Goal: Transaction & Acquisition: Obtain resource

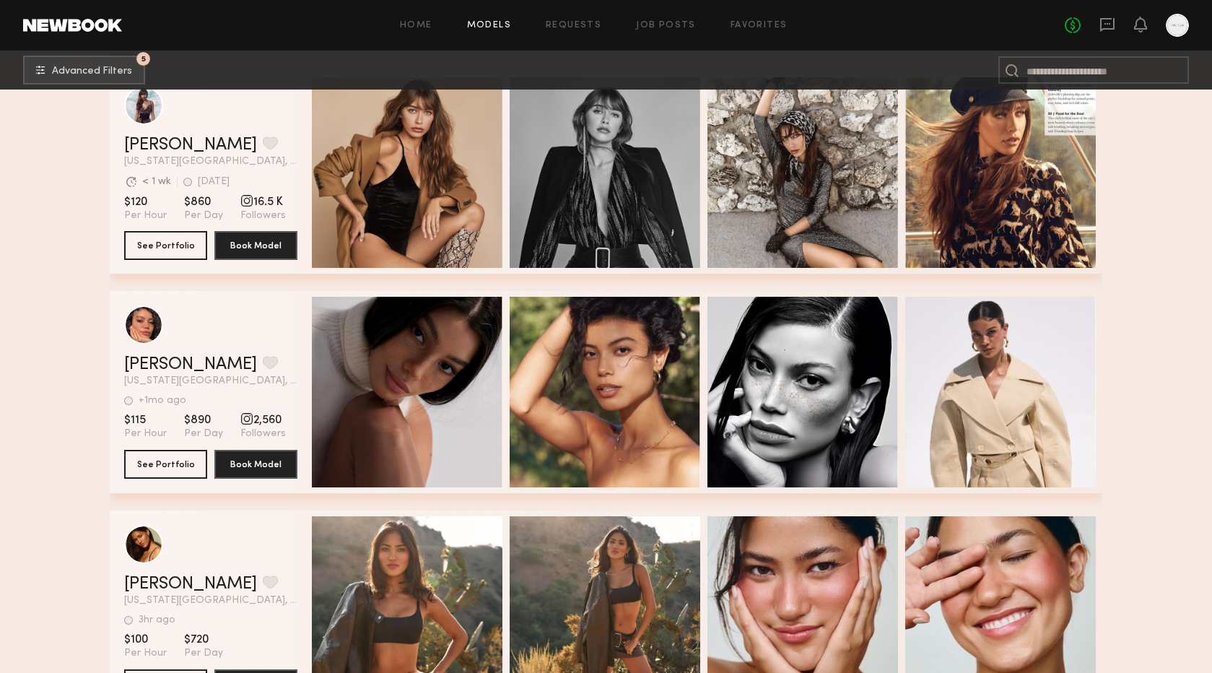
scroll to position [6453, 0]
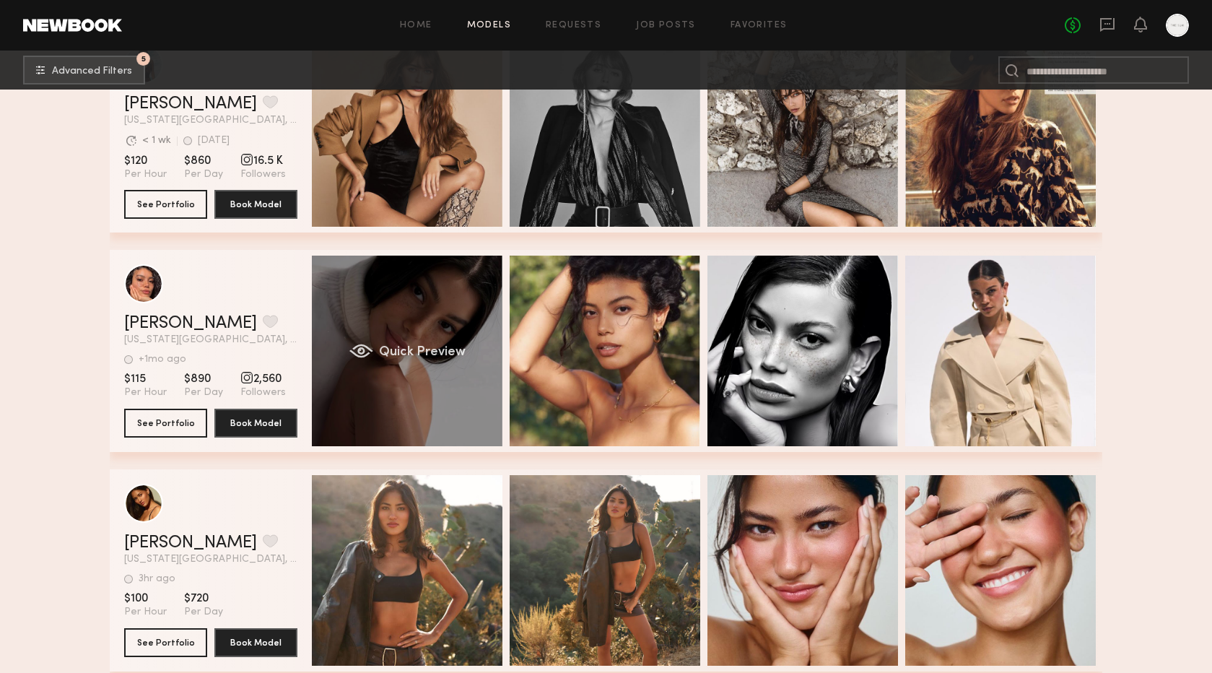
click at [439, 347] on span "Quick Preview" at bounding box center [422, 352] width 87 height 13
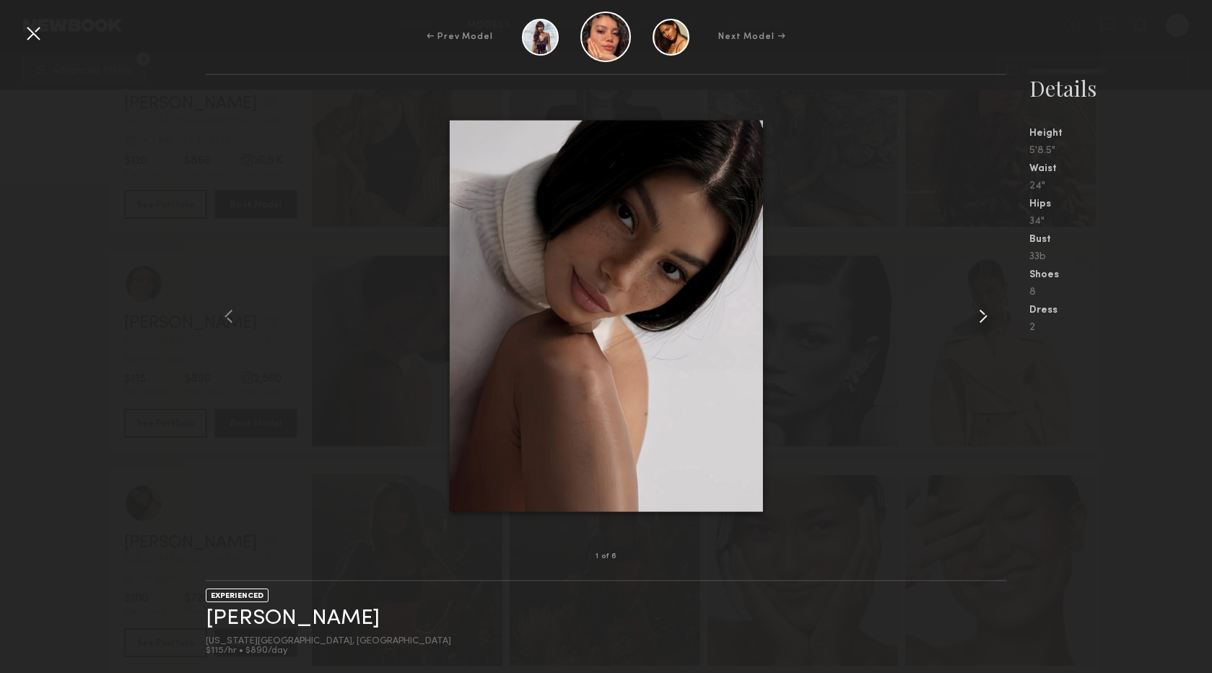
click at [977, 318] on common-icon at bounding box center [983, 316] width 23 height 23
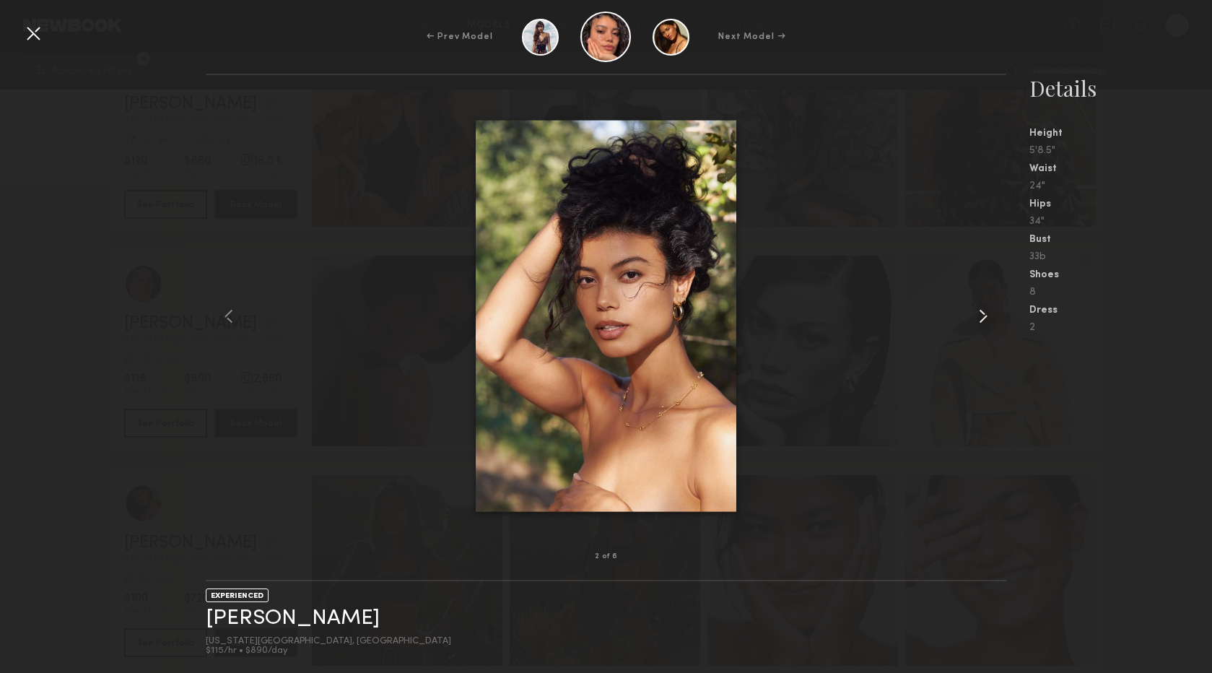
click at [977, 318] on common-icon at bounding box center [983, 316] width 23 height 23
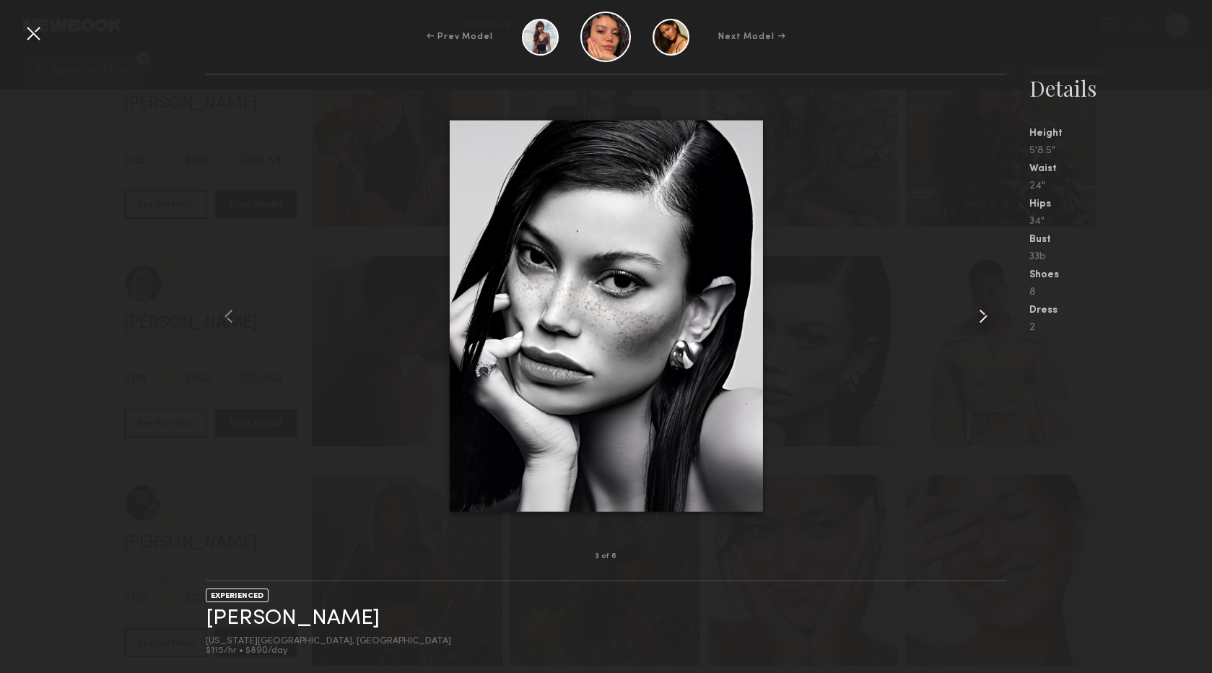
click at [977, 318] on common-icon at bounding box center [983, 316] width 23 height 23
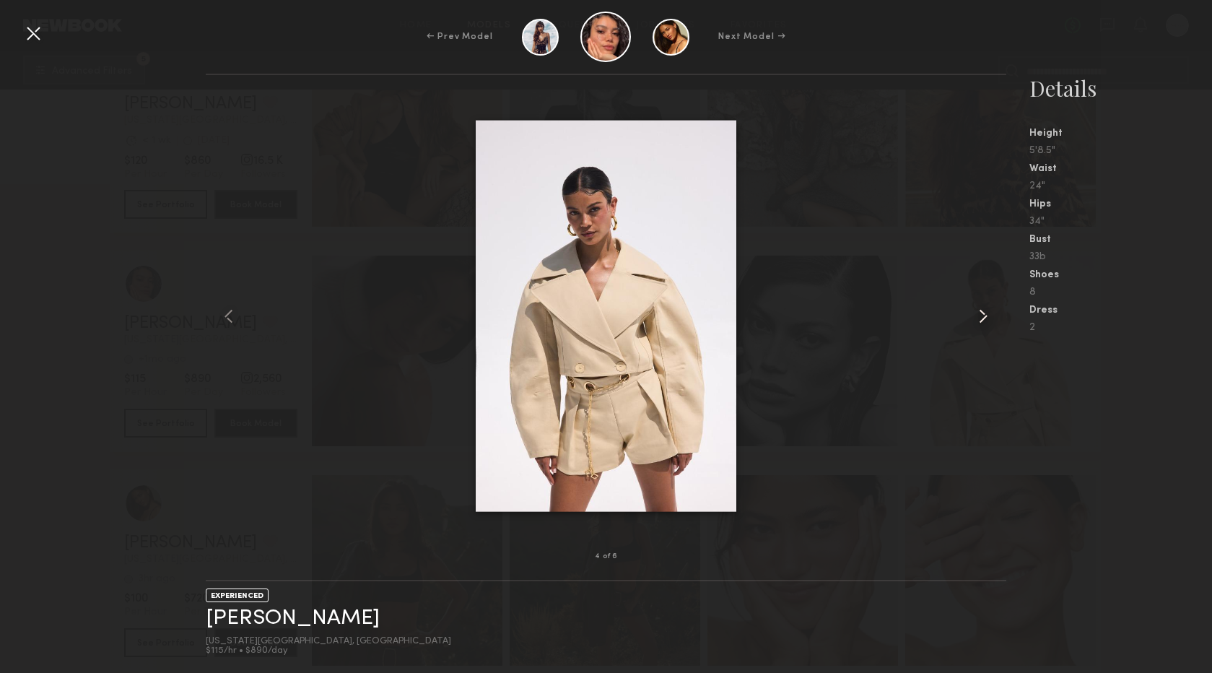
click at [977, 318] on common-icon at bounding box center [983, 316] width 23 height 23
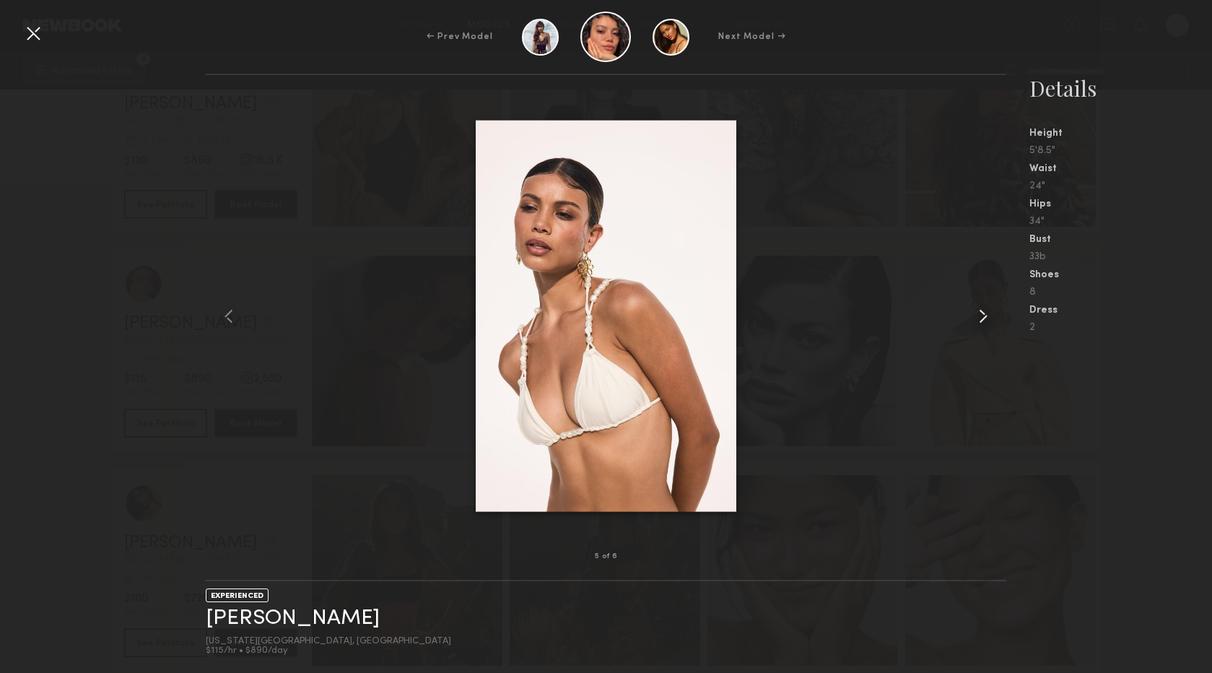
click at [977, 318] on common-icon at bounding box center [983, 316] width 23 height 23
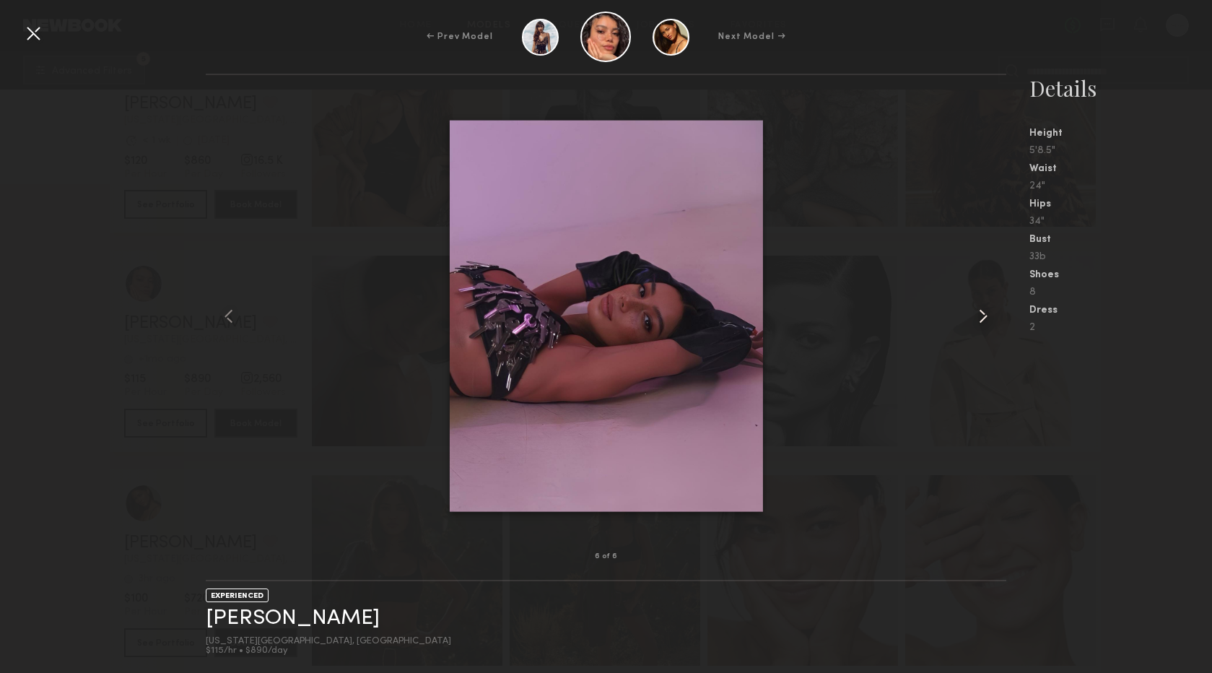
click at [978, 318] on common-icon at bounding box center [983, 316] width 23 height 23
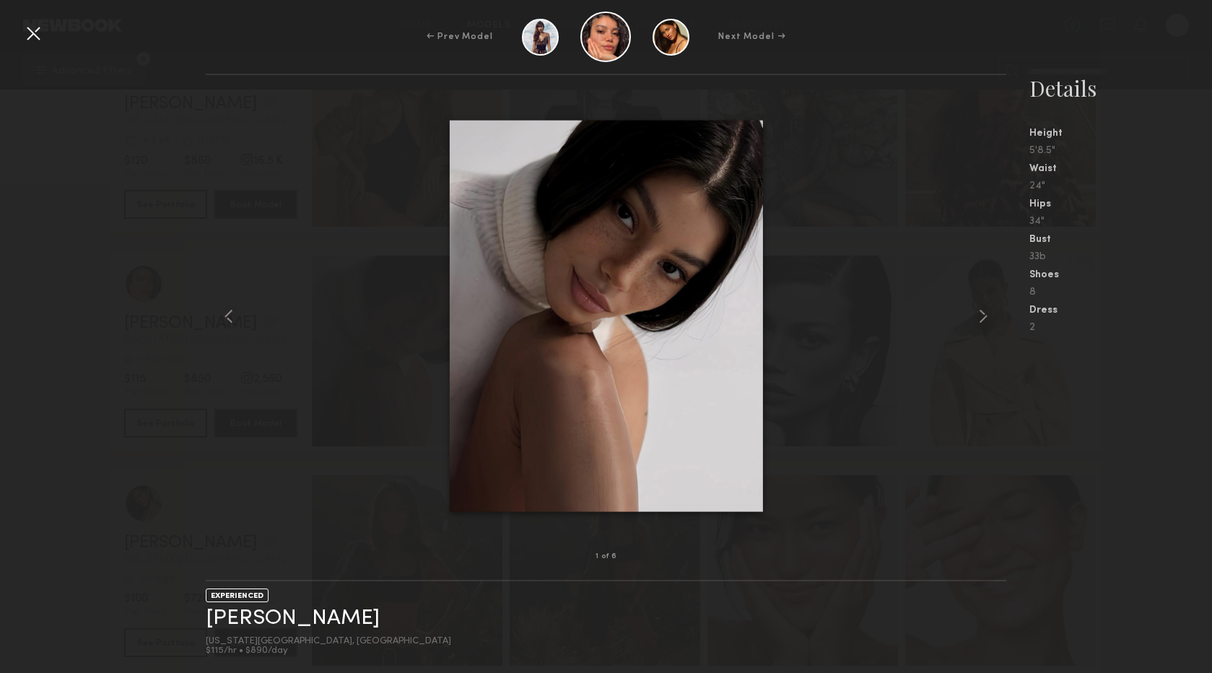
click at [337, 57] on div "← Prev Model Next Model →" at bounding box center [606, 37] width 1212 height 51
click at [29, 36] on div at bounding box center [33, 33] width 23 height 23
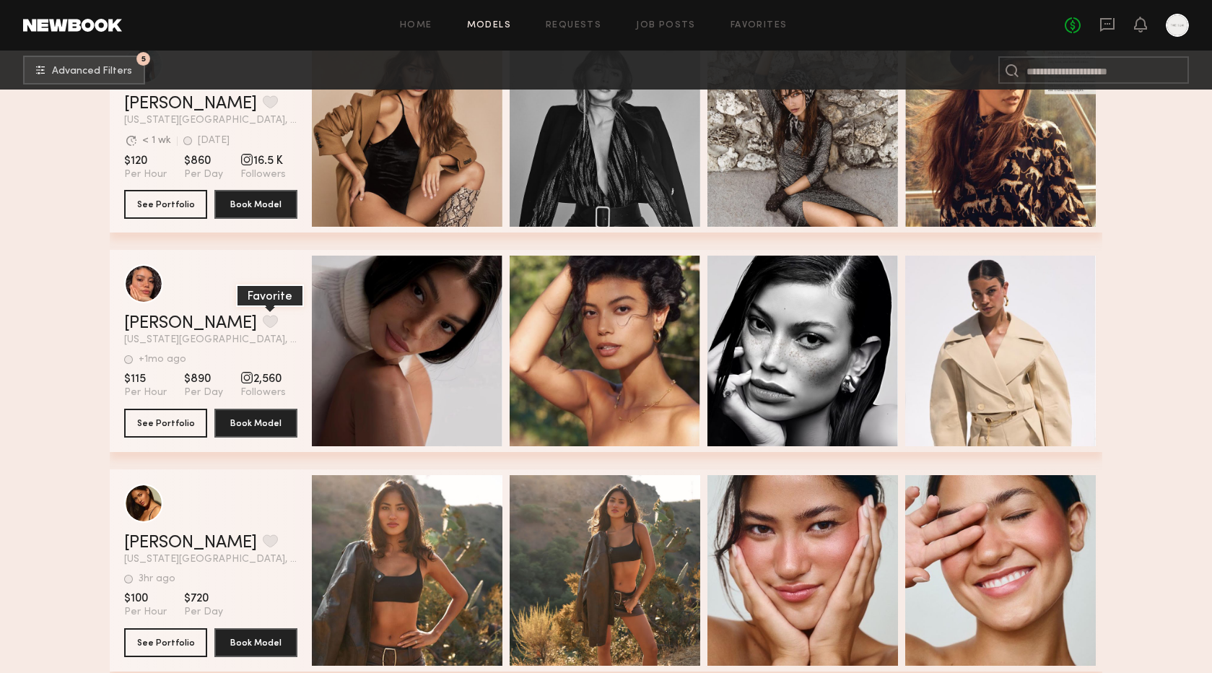
click at [263, 319] on button "grid" at bounding box center [270, 321] width 15 height 13
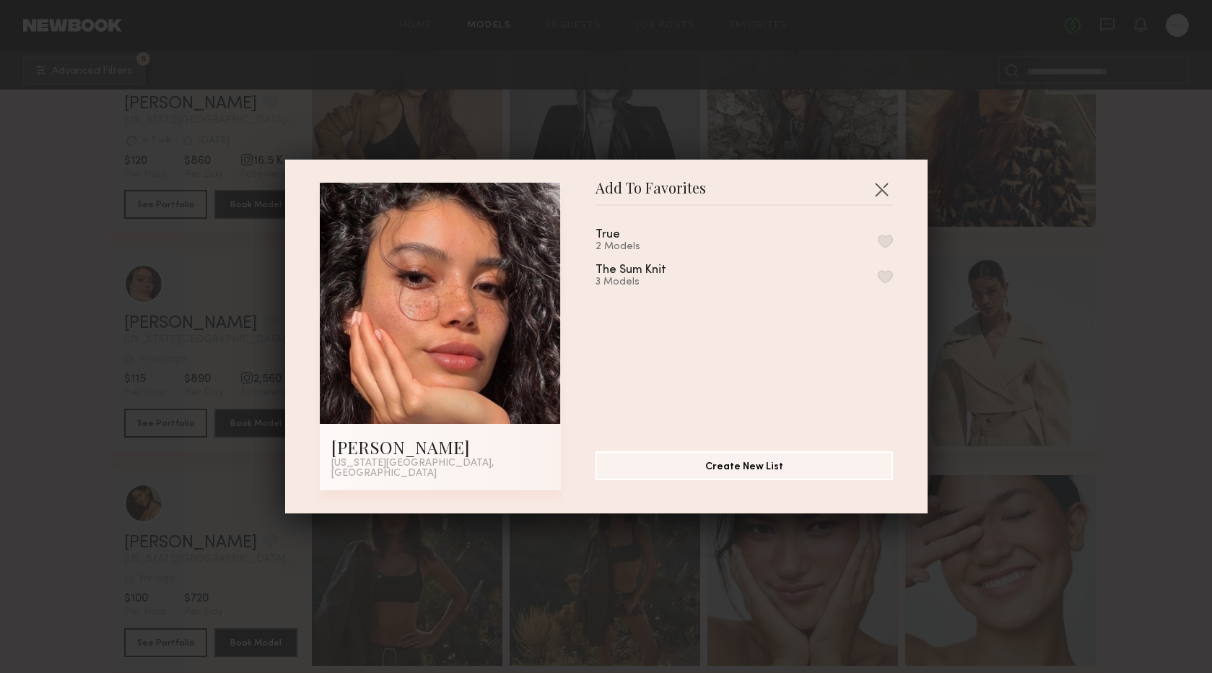
click at [887, 245] on button "button" at bounding box center [885, 241] width 15 height 13
click at [882, 193] on button "button" at bounding box center [881, 189] width 23 height 23
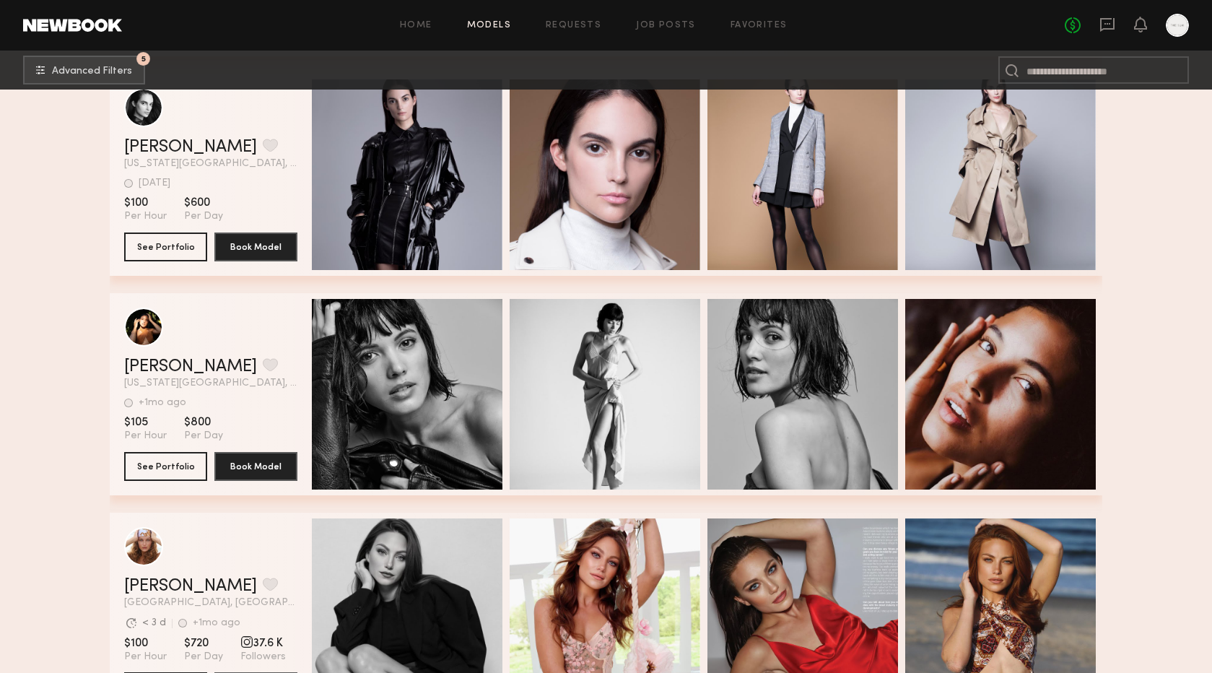
scroll to position [0, 0]
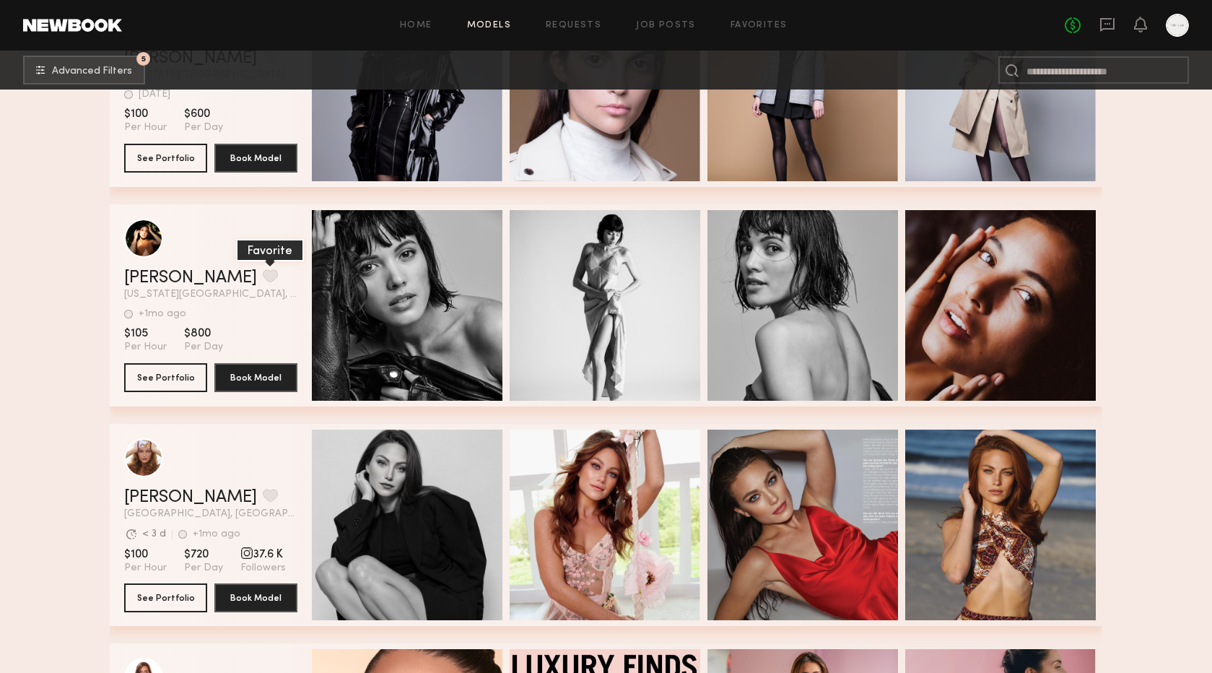
click at [263, 277] on button "grid" at bounding box center [270, 275] width 15 height 13
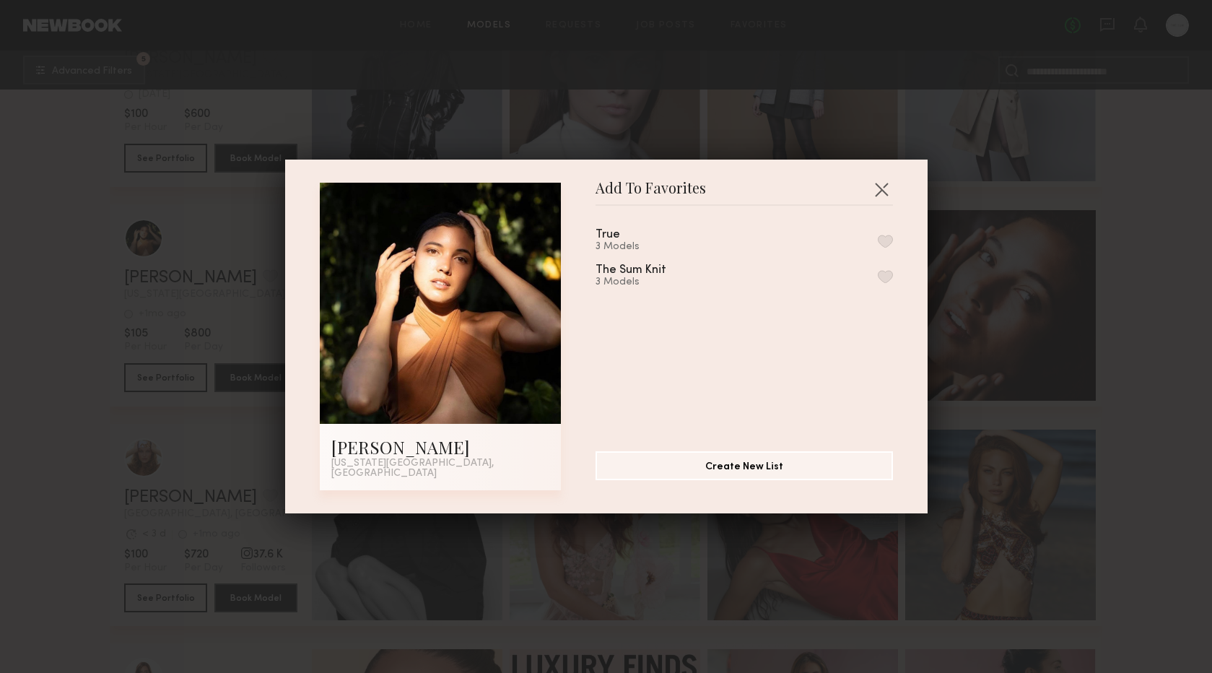
click at [885, 245] on button "button" at bounding box center [885, 241] width 15 height 13
click at [877, 199] on button "button" at bounding box center [881, 189] width 23 height 23
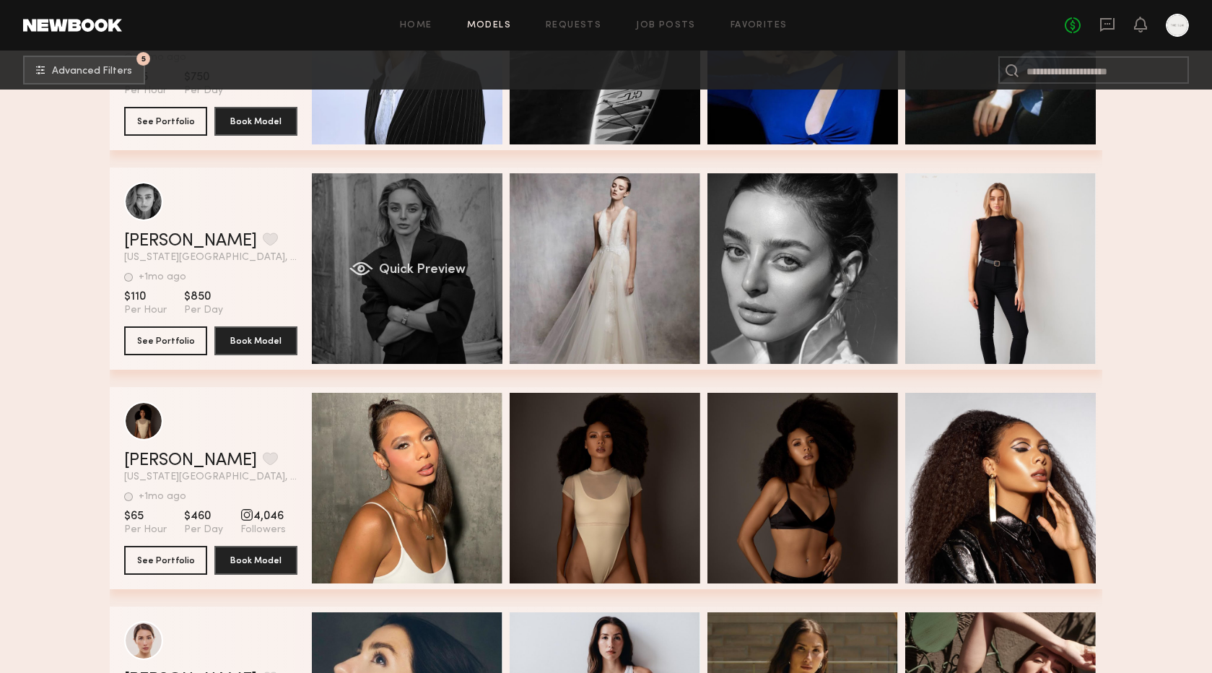
click at [431, 262] on div "Quick Preview" at bounding box center [407, 268] width 191 height 191
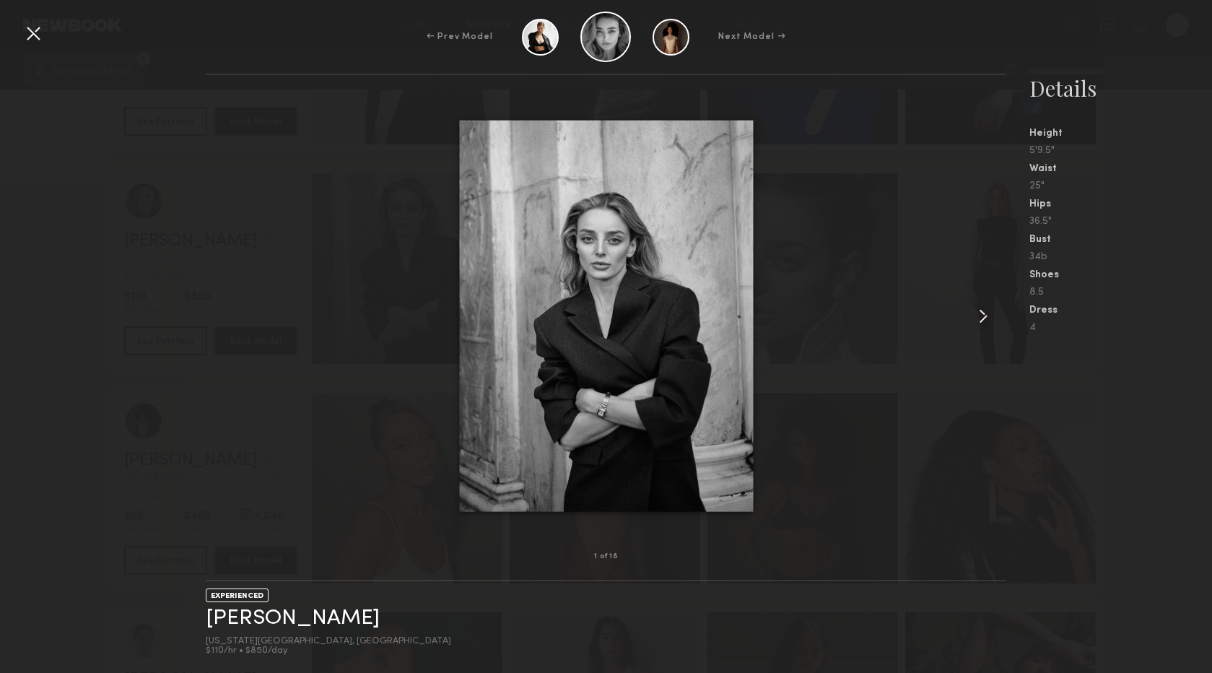
click at [985, 319] on common-icon at bounding box center [983, 316] width 23 height 23
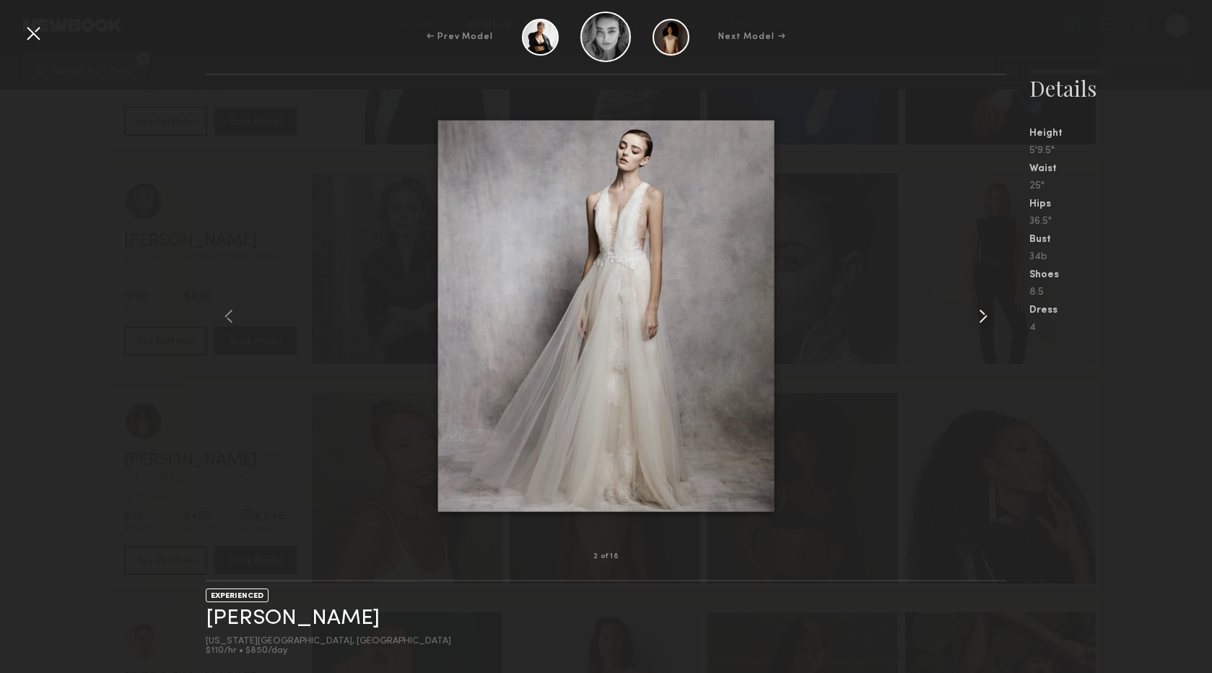
click at [985, 319] on common-icon at bounding box center [983, 316] width 23 height 23
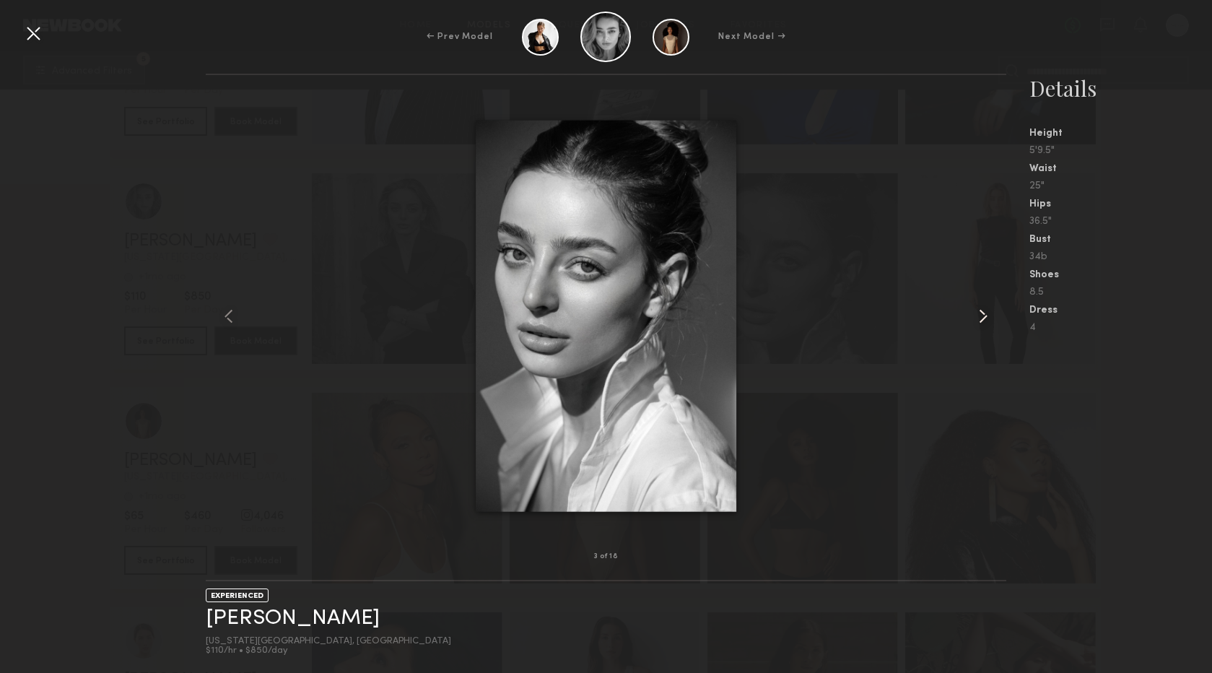
click at [985, 319] on common-icon at bounding box center [983, 316] width 23 height 23
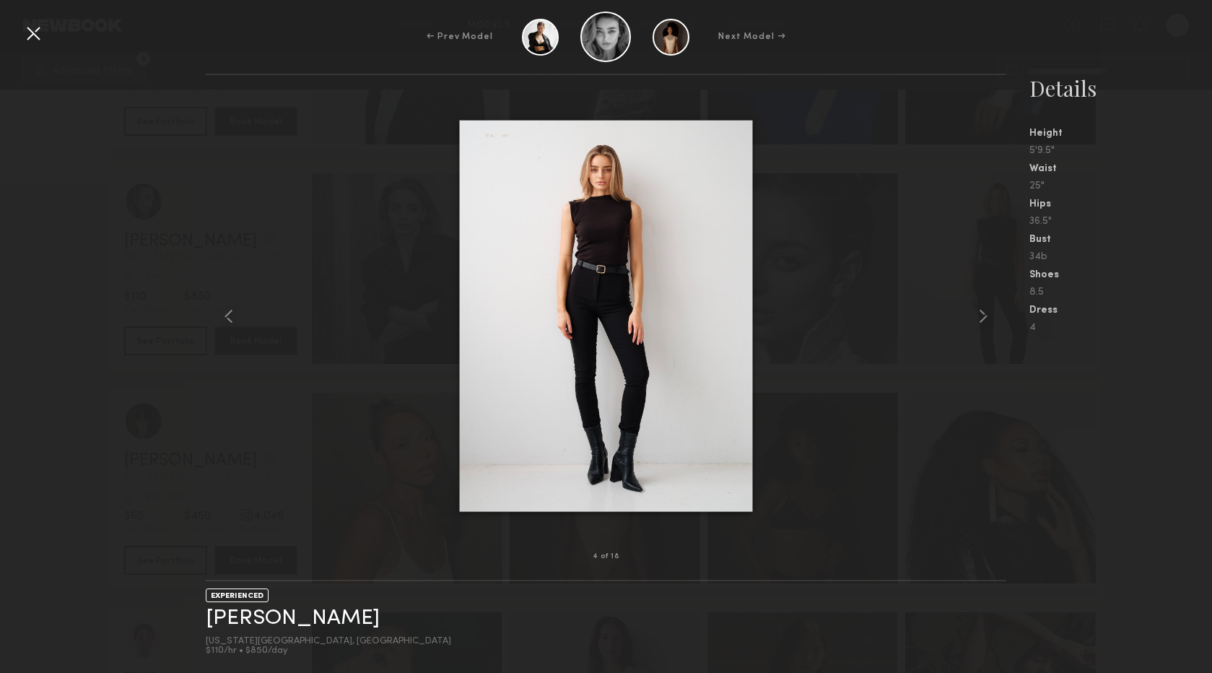
click at [35, 29] on div at bounding box center [33, 33] width 23 height 23
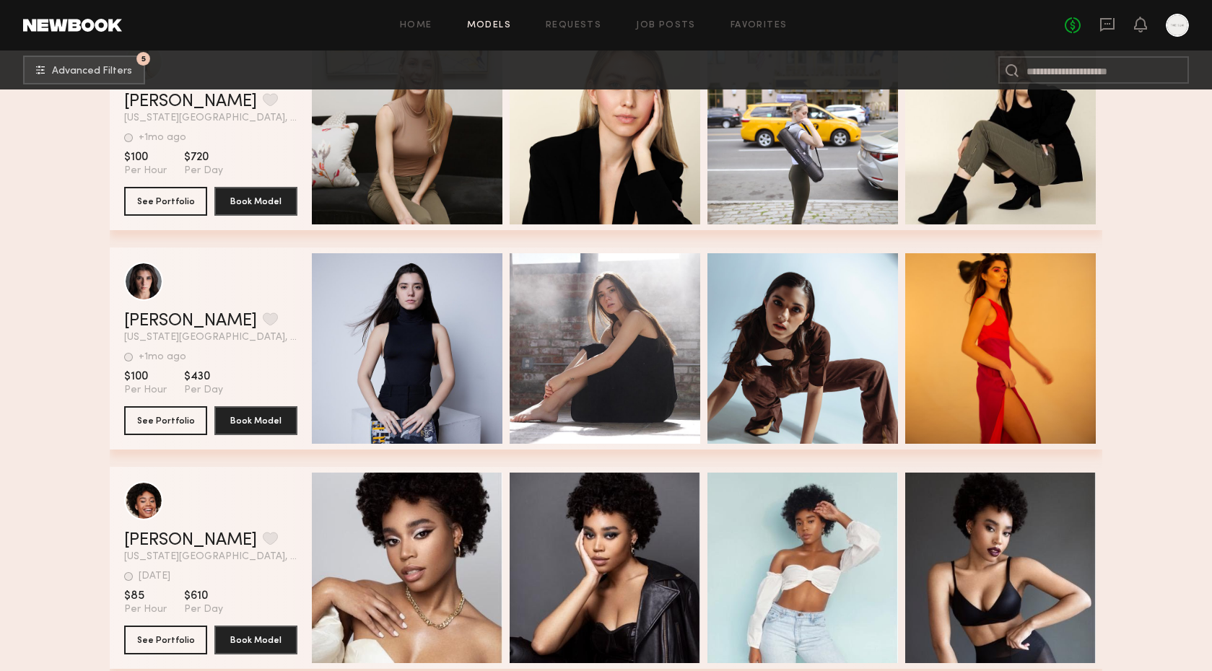
scroll to position [37439, 0]
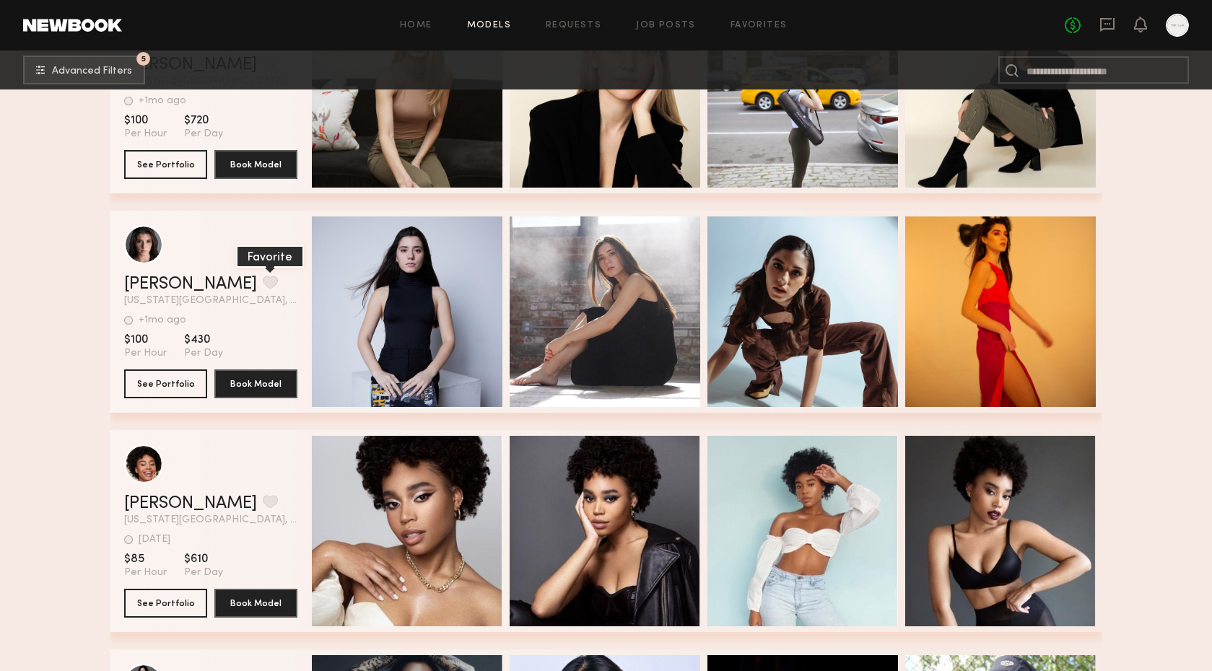
click at [263, 283] on button "grid" at bounding box center [270, 282] width 15 height 13
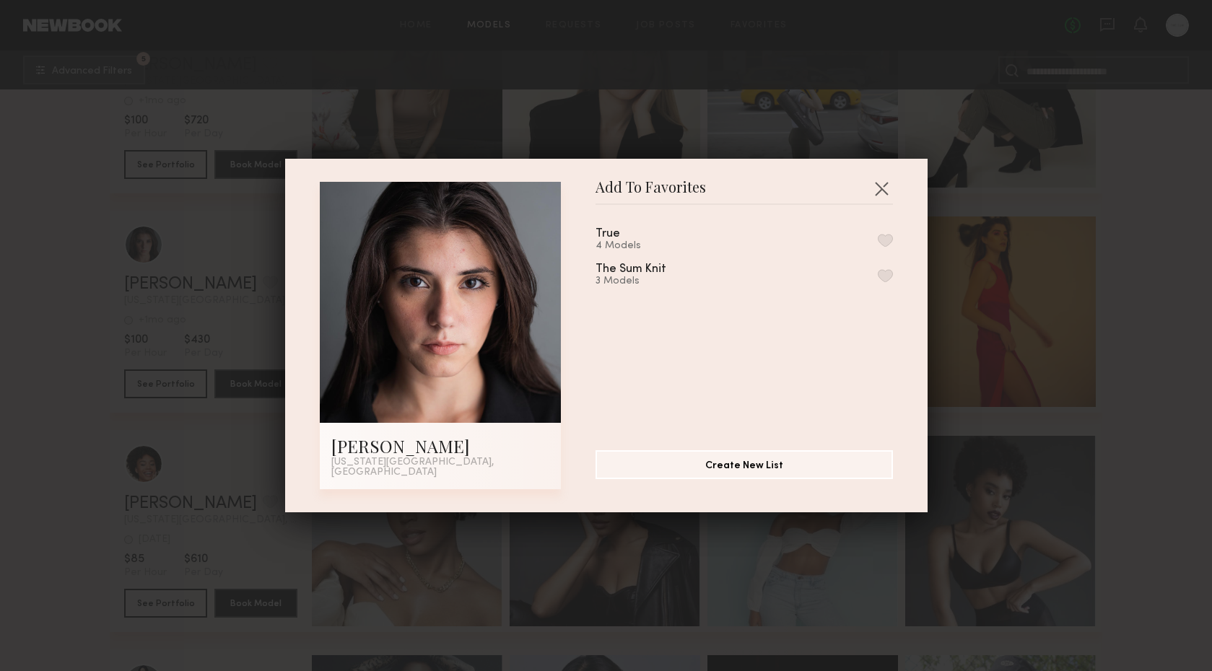
click at [881, 243] on button "button" at bounding box center [885, 240] width 15 height 13
click at [877, 186] on button "button" at bounding box center [881, 188] width 23 height 23
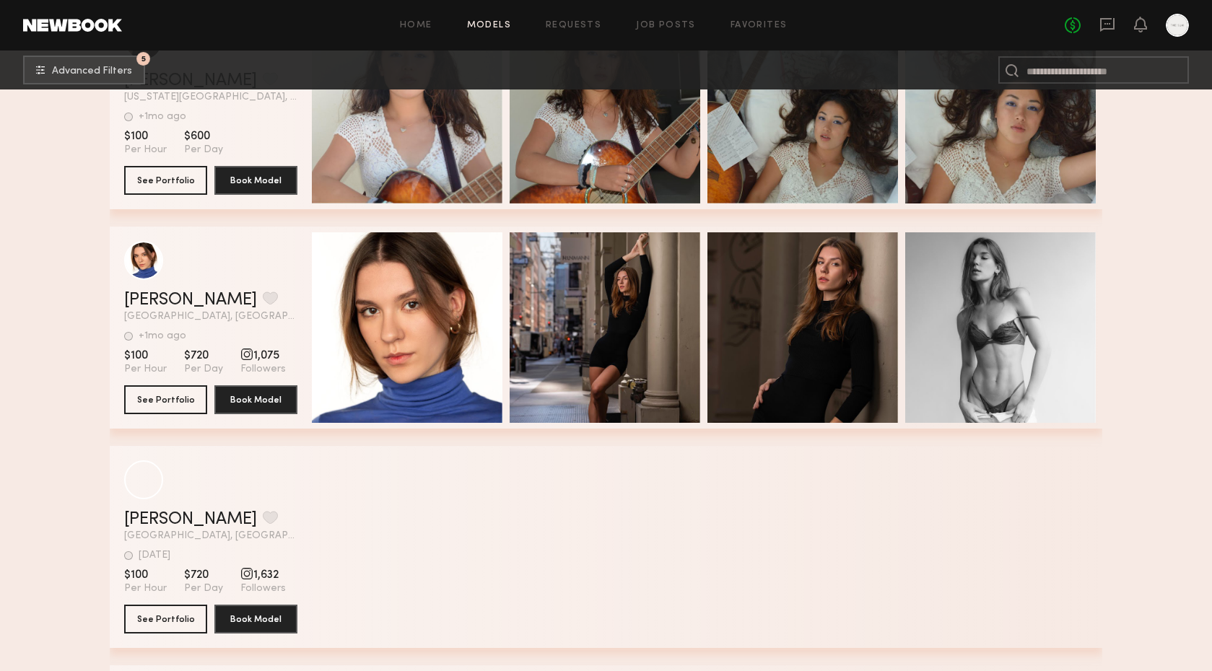
scroll to position [39524, 0]
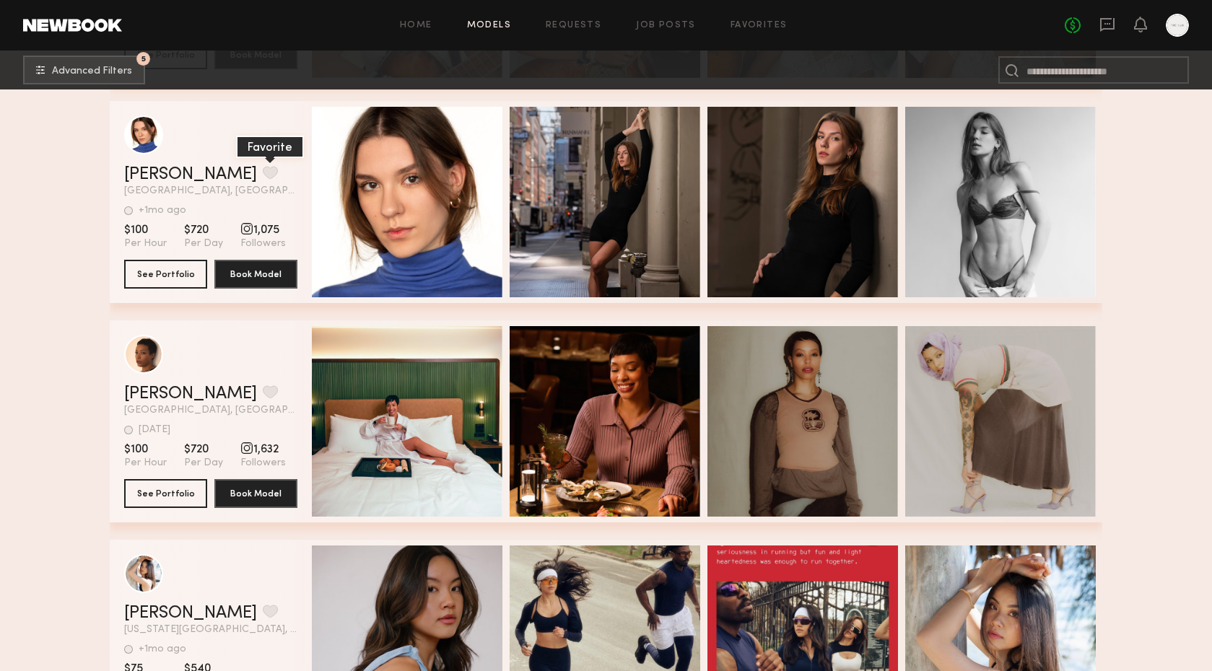
click at [263, 173] on button "grid" at bounding box center [270, 172] width 15 height 13
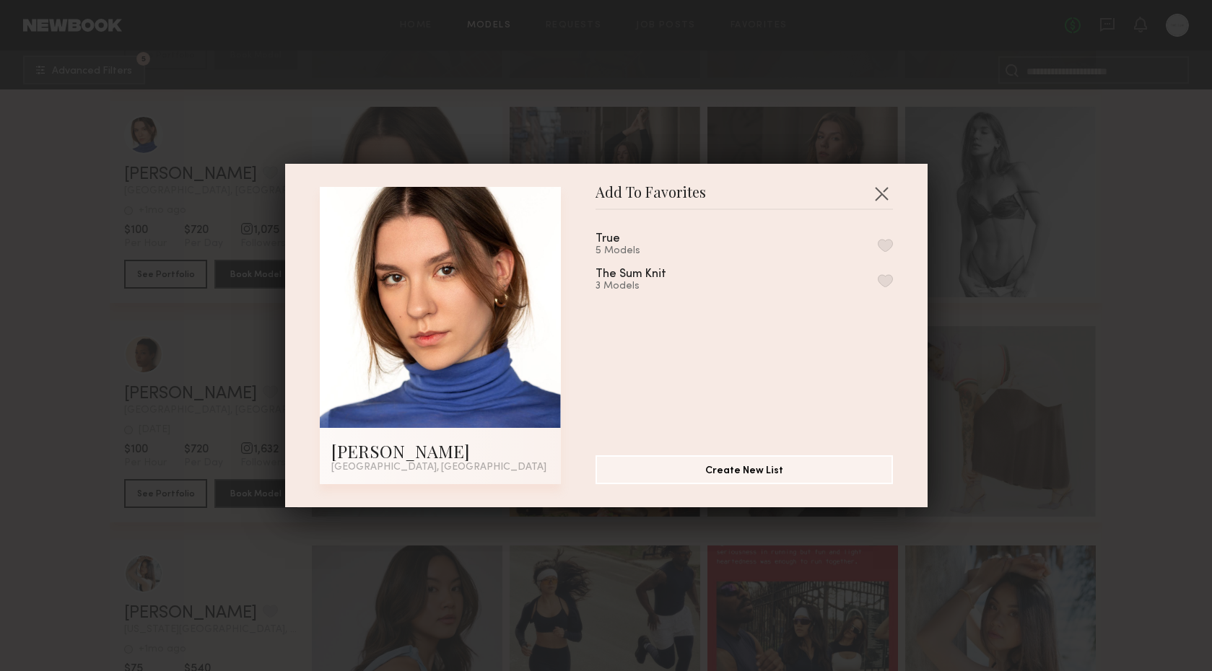
click at [886, 242] on button "button" at bounding box center [885, 245] width 15 height 13
click at [878, 191] on button "button" at bounding box center [881, 193] width 23 height 23
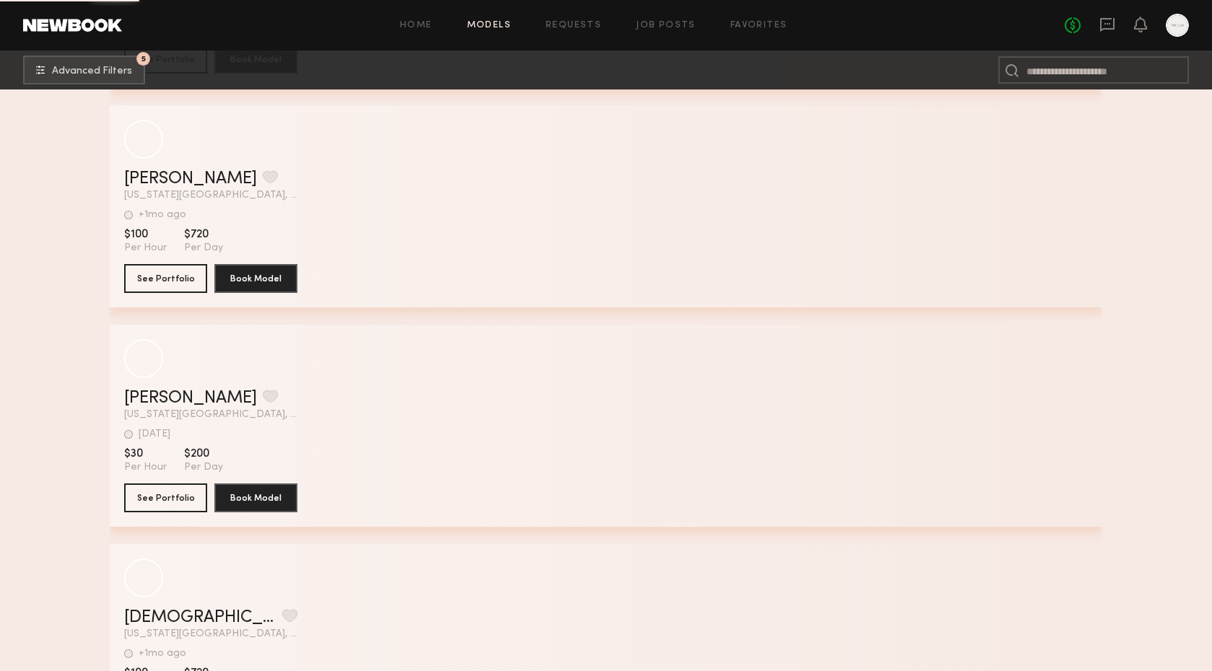
scroll to position [46321, 0]
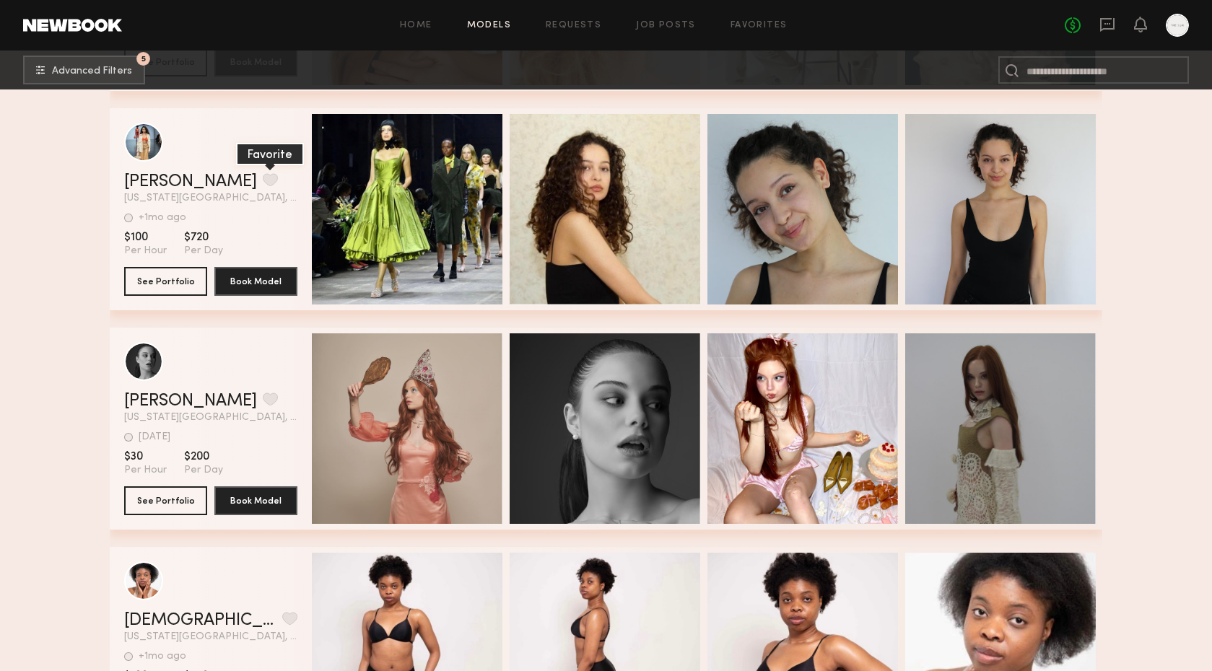
click at [263, 181] on button "grid" at bounding box center [270, 179] width 15 height 13
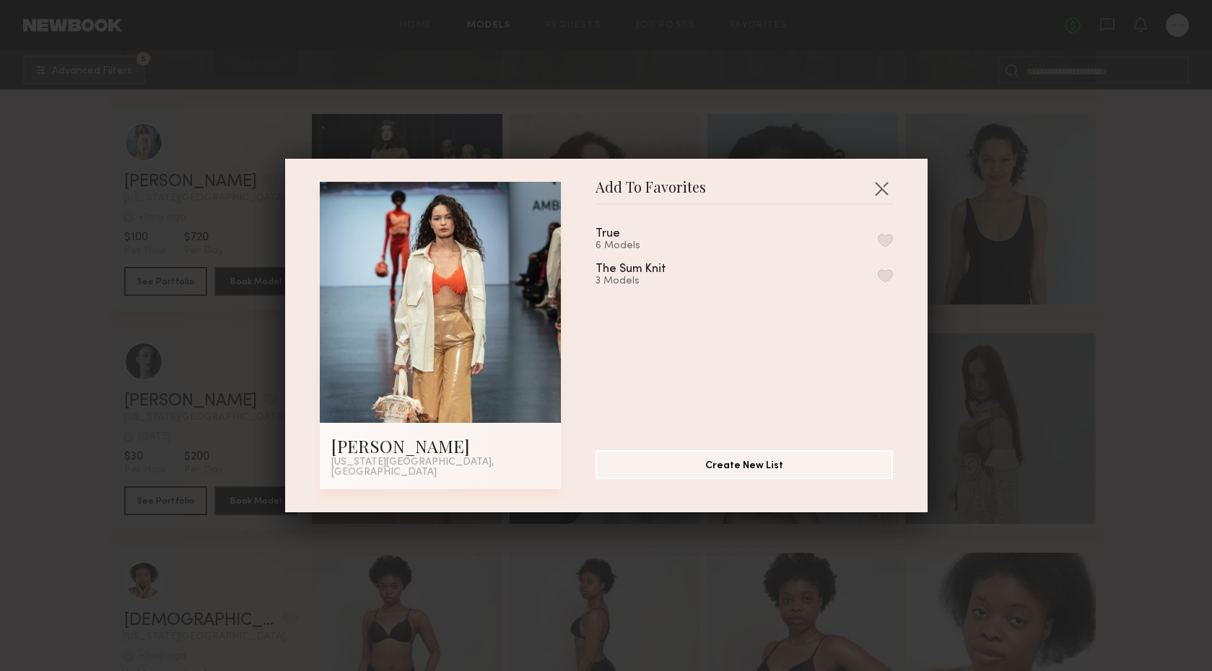
click at [882, 246] on button "button" at bounding box center [885, 240] width 15 height 13
click at [881, 191] on button "button" at bounding box center [881, 188] width 23 height 23
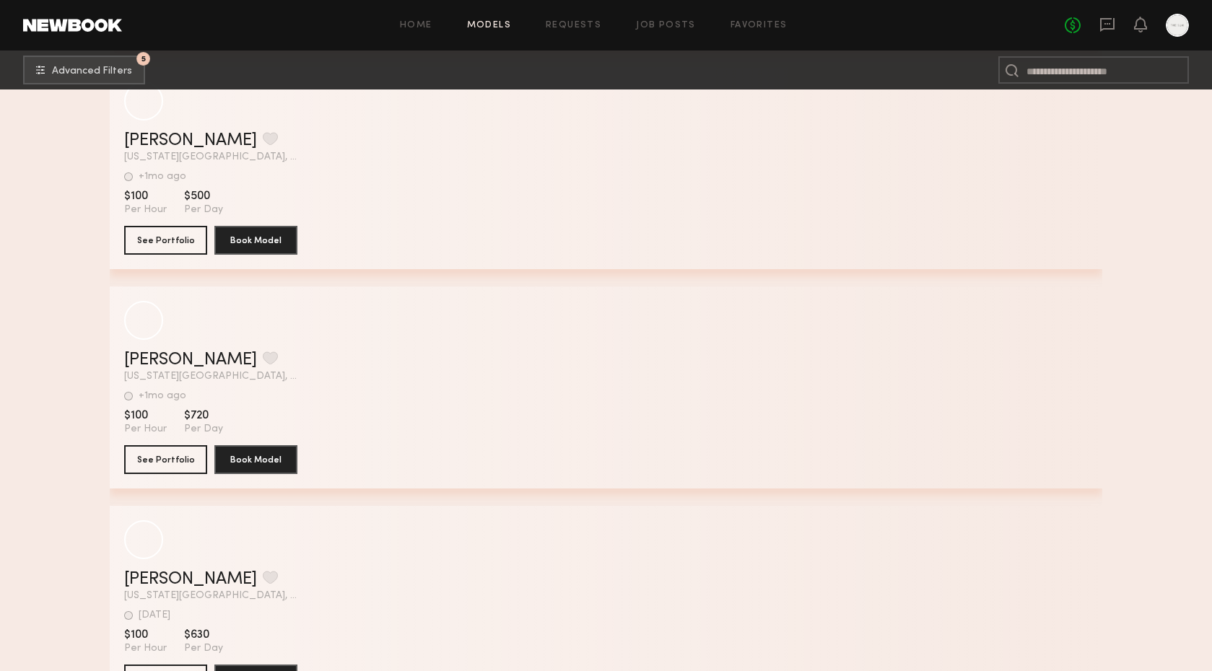
scroll to position [48716, 0]
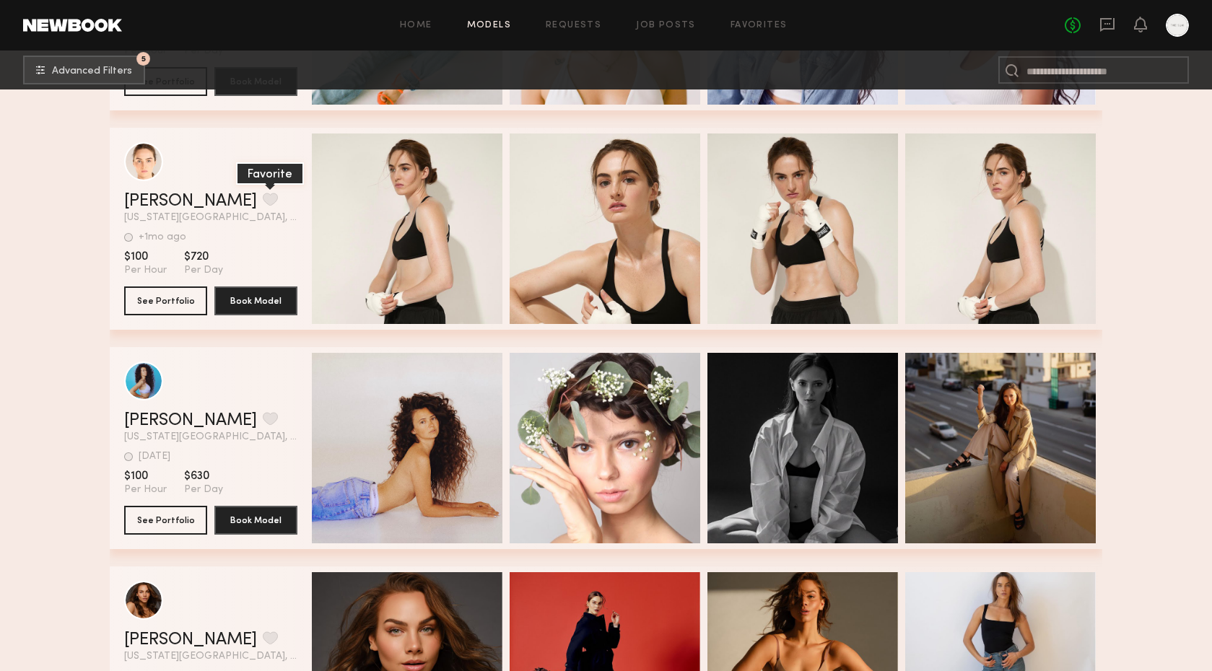
click at [263, 199] on button "grid" at bounding box center [270, 199] width 15 height 13
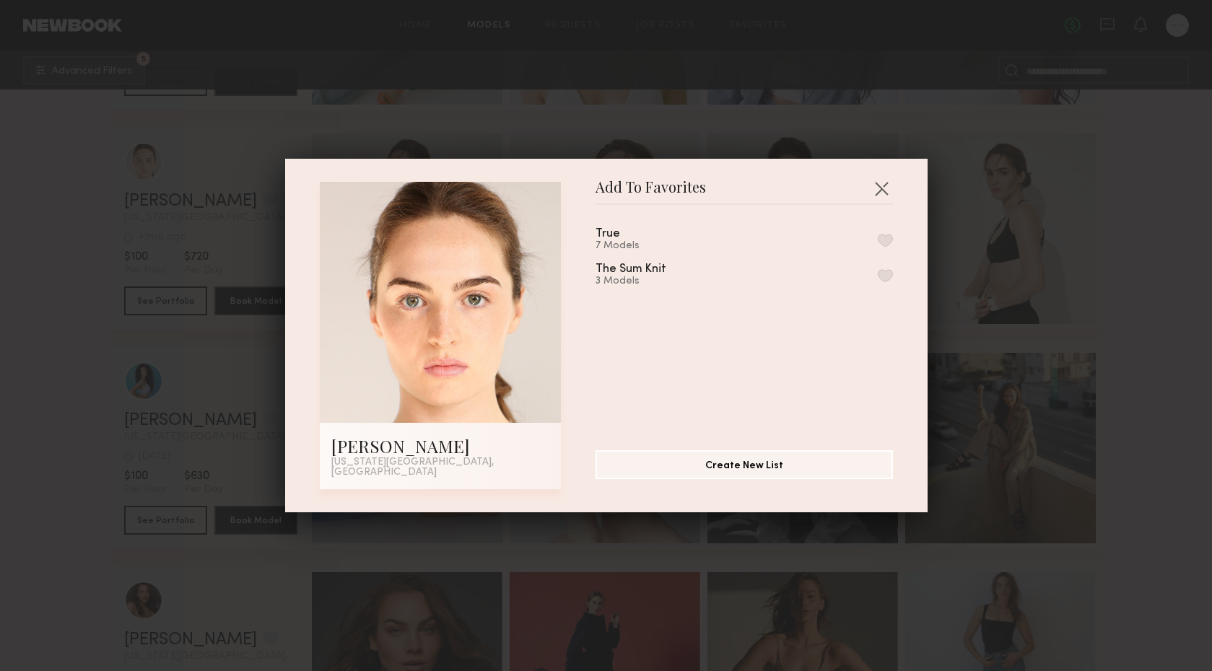
click at [890, 245] on button "button" at bounding box center [885, 240] width 15 height 13
click at [885, 189] on button "button" at bounding box center [881, 188] width 23 height 23
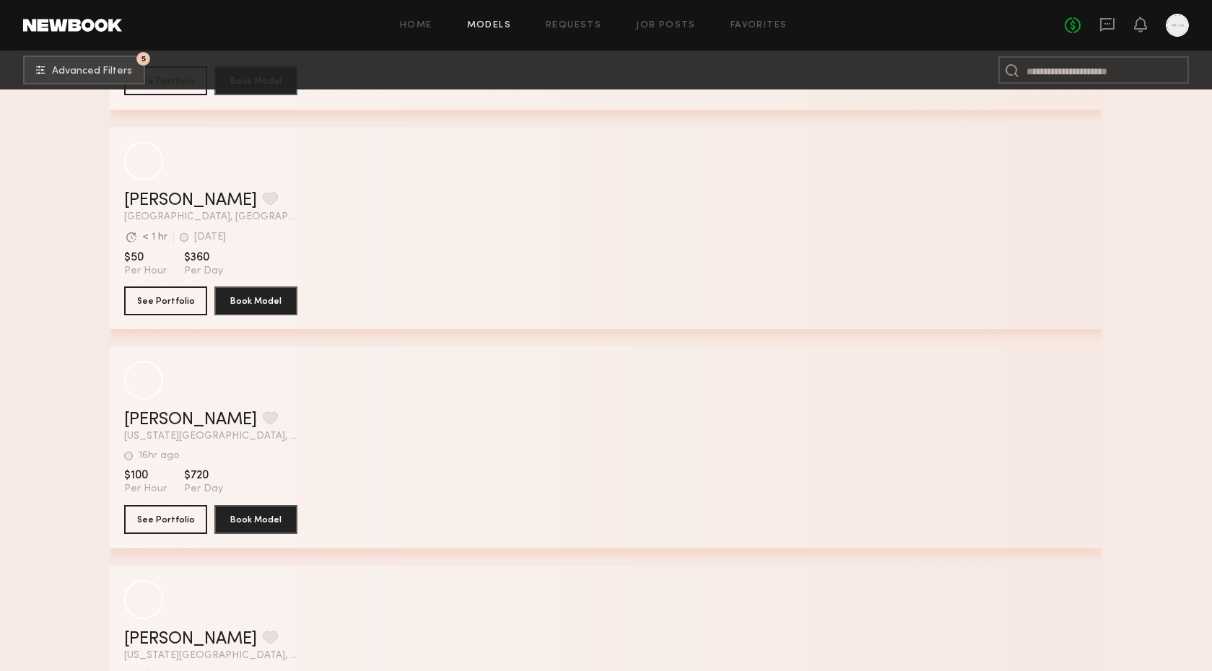
scroll to position [55515, 0]
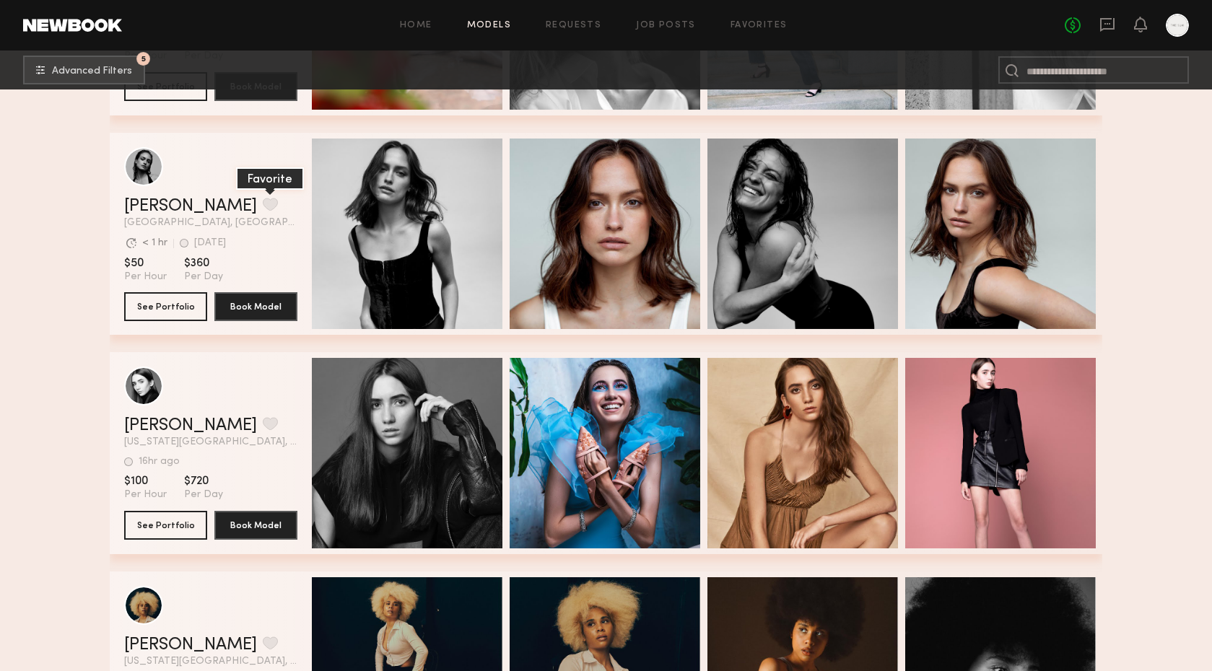
click at [263, 206] on button "grid" at bounding box center [270, 204] width 15 height 13
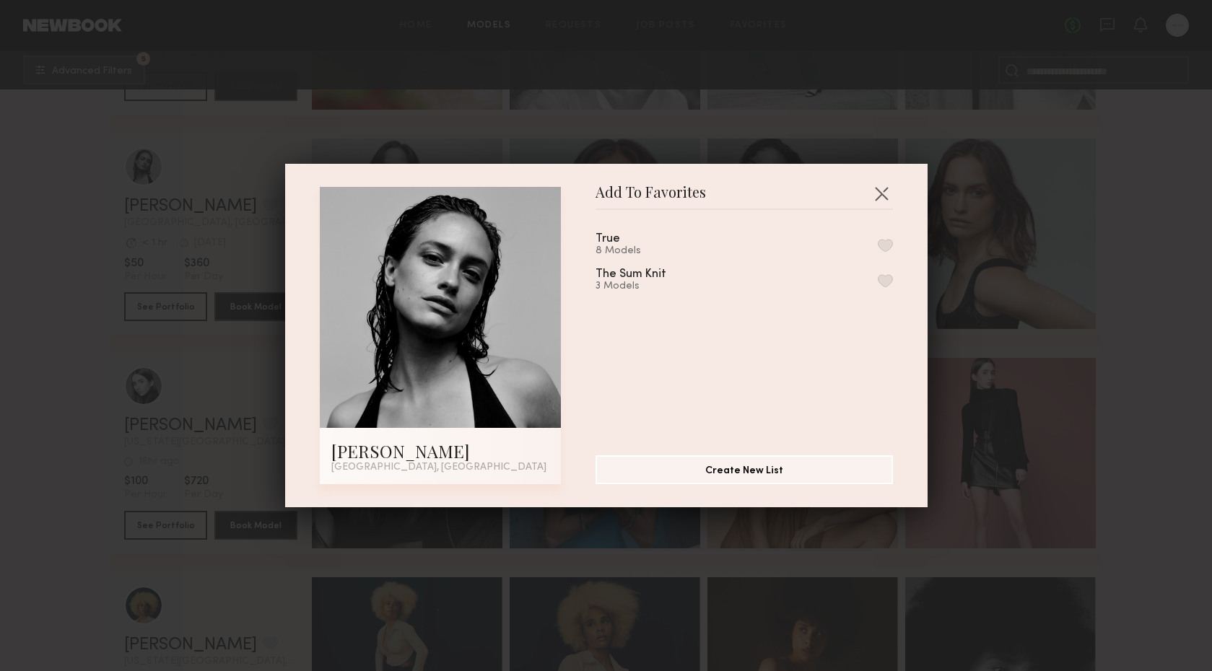
click at [878, 246] on button "button" at bounding box center [885, 245] width 15 height 13
click at [875, 194] on button "button" at bounding box center [881, 193] width 23 height 23
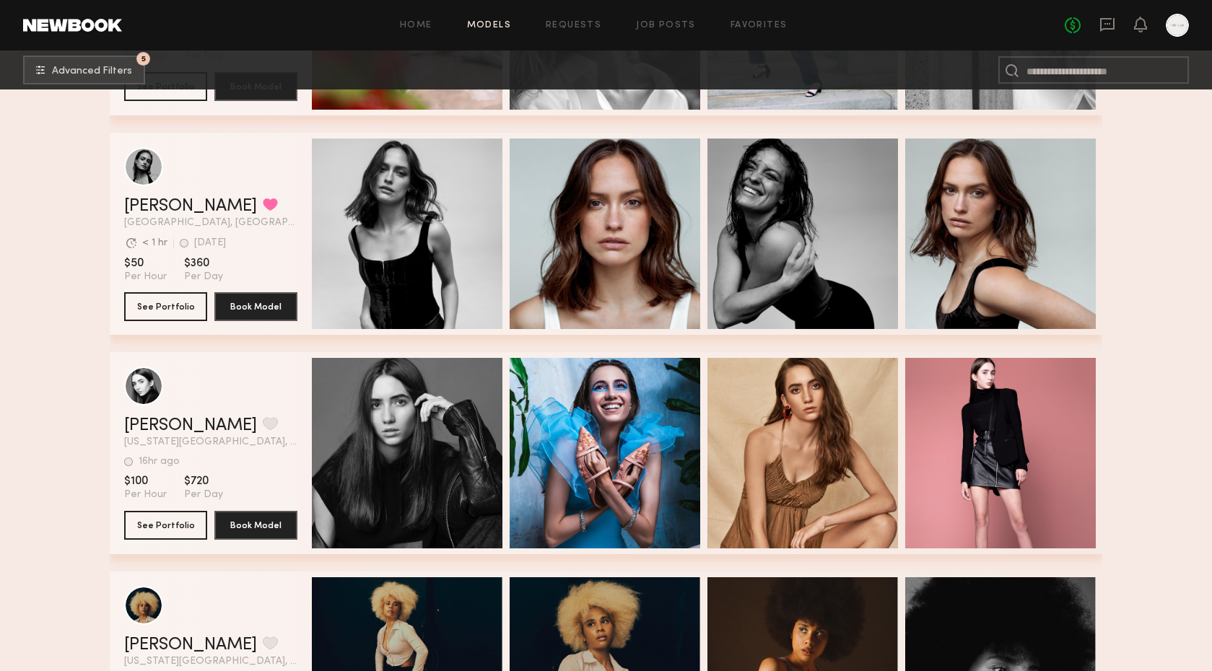
scroll to position [55669, 0]
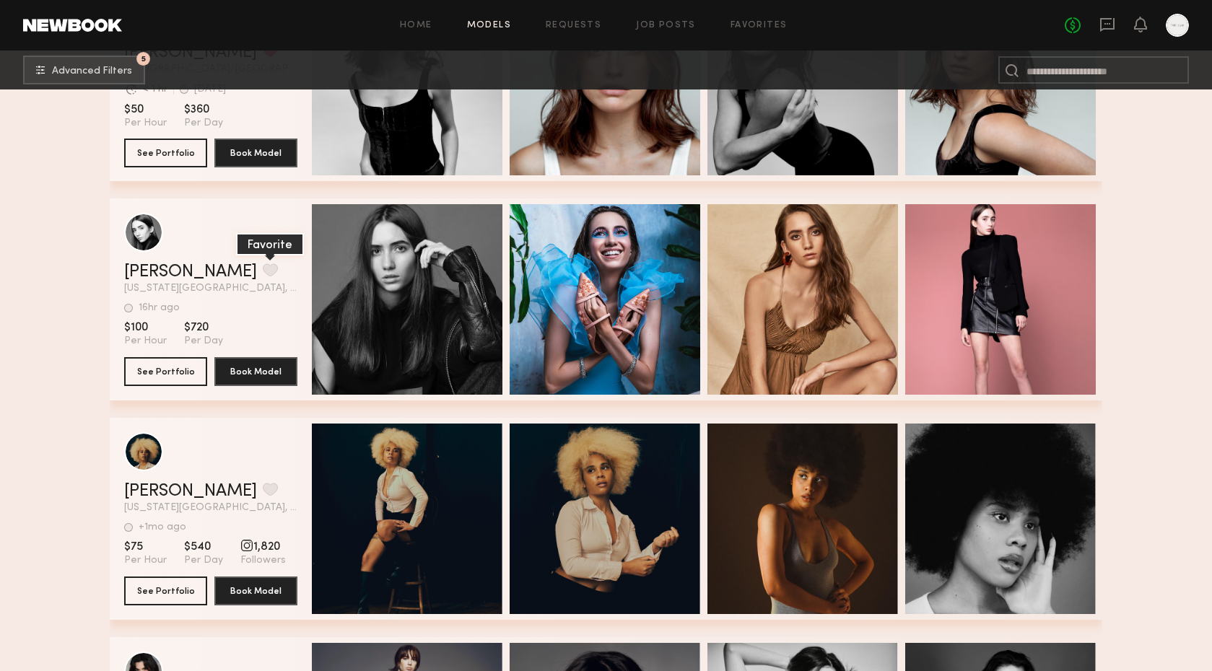
click at [263, 277] on button "grid" at bounding box center [270, 270] width 15 height 13
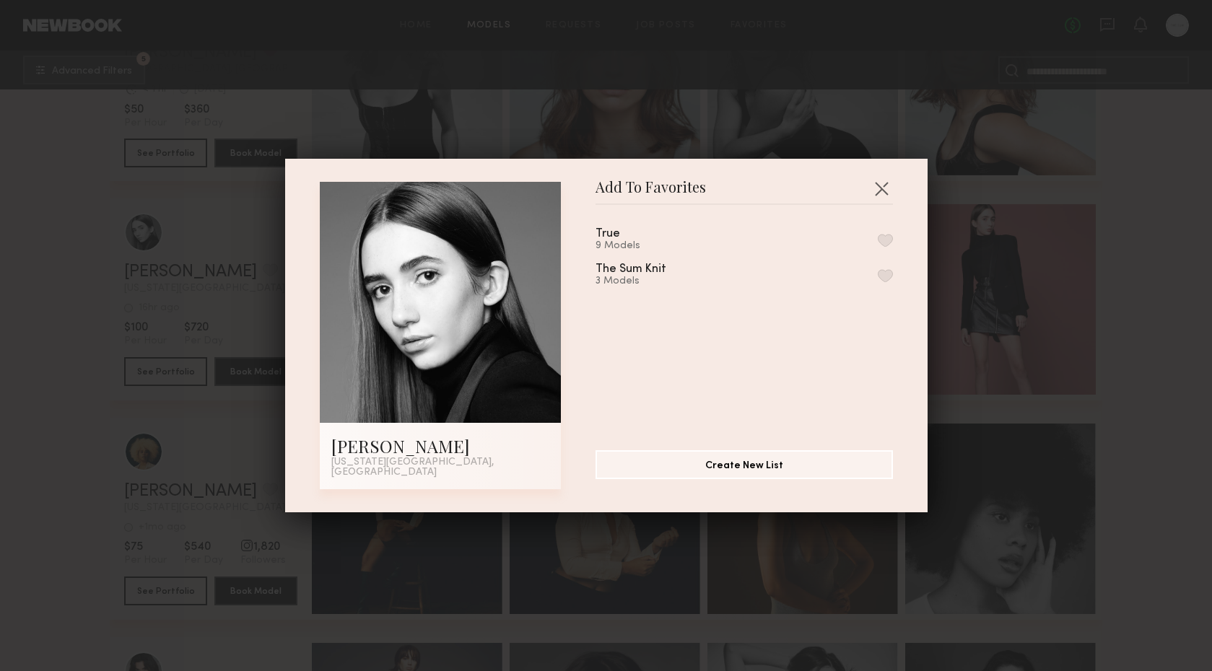
click at [896, 242] on div "True 9 Models The Sum Knit 3 Models" at bounding box center [752, 322] width 312 height 211
click at [883, 245] on button "button" at bounding box center [885, 240] width 15 height 13
click at [879, 188] on button "button" at bounding box center [881, 188] width 23 height 23
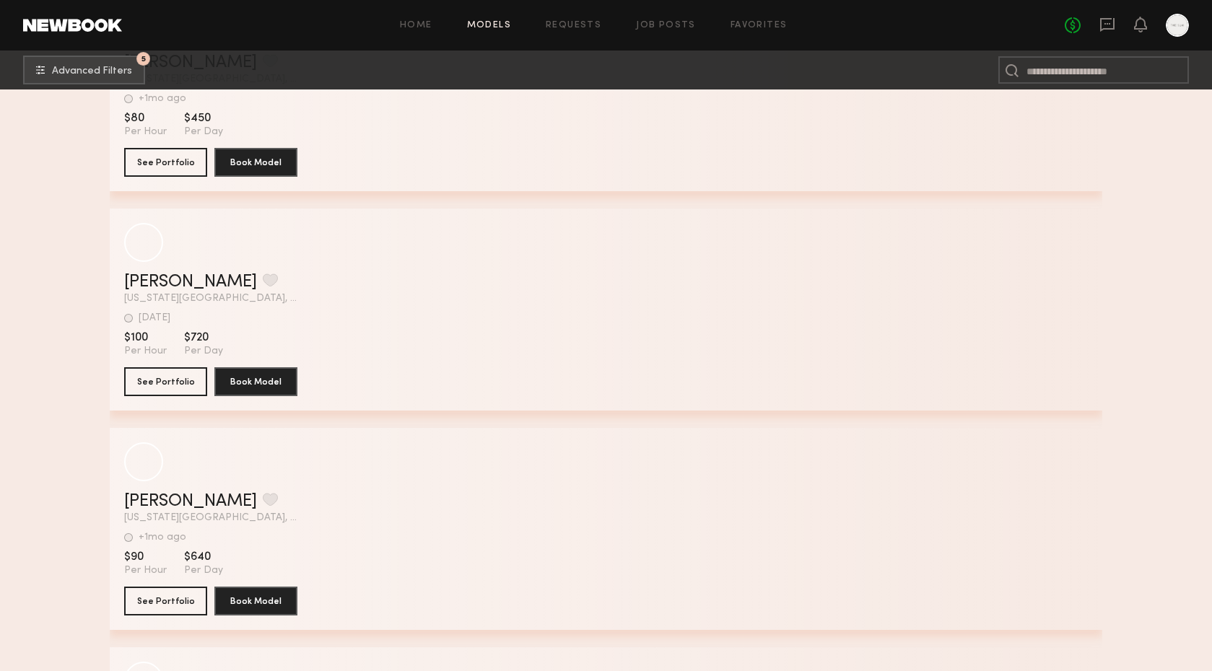
scroll to position [65525, 0]
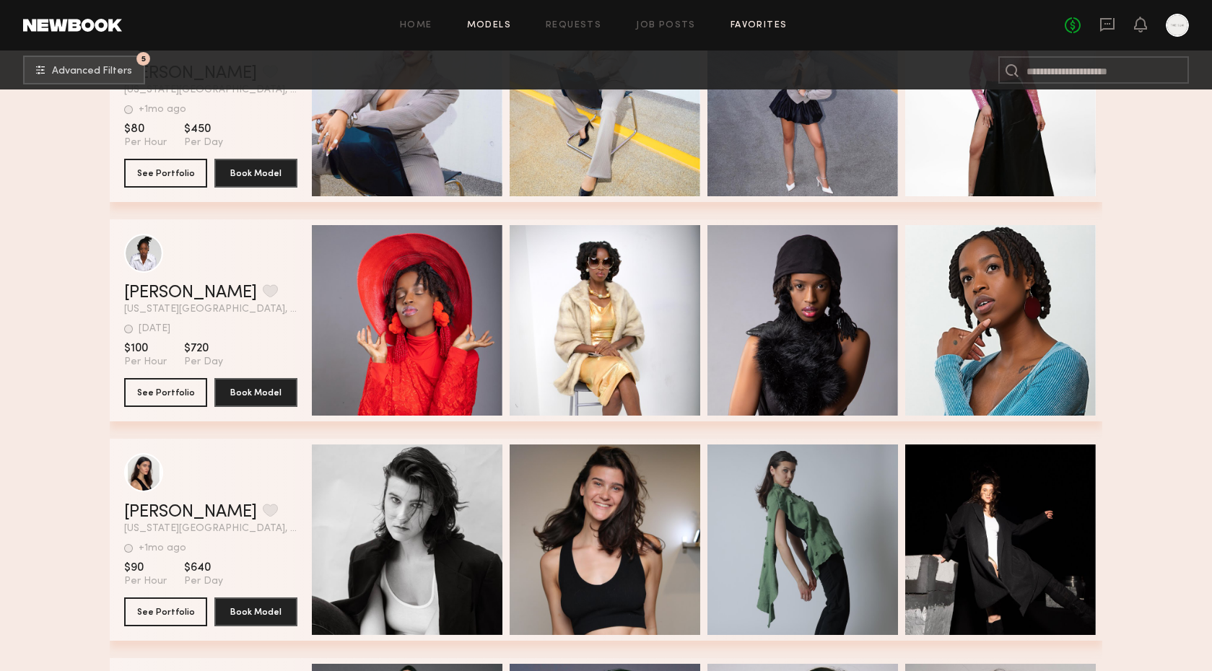
click at [750, 28] on link "Favorites" at bounding box center [759, 25] width 57 height 9
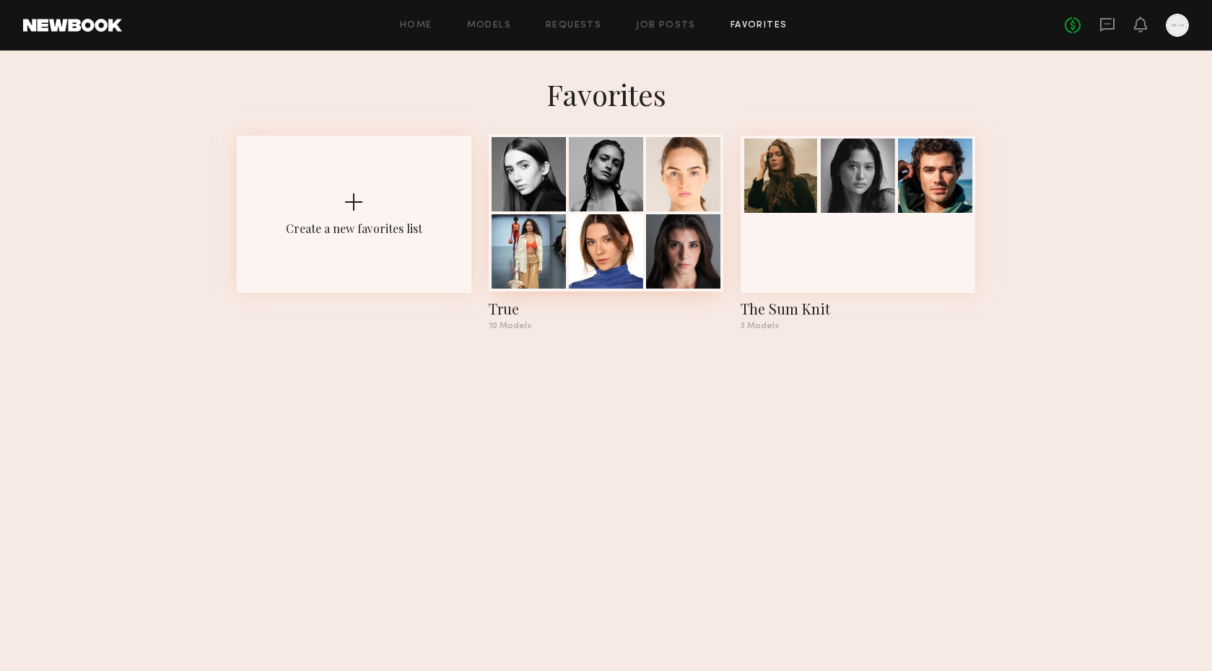
click at [597, 204] on div at bounding box center [606, 174] width 74 height 74
